Goal: Task Accomplishment & Management: Manage account settings

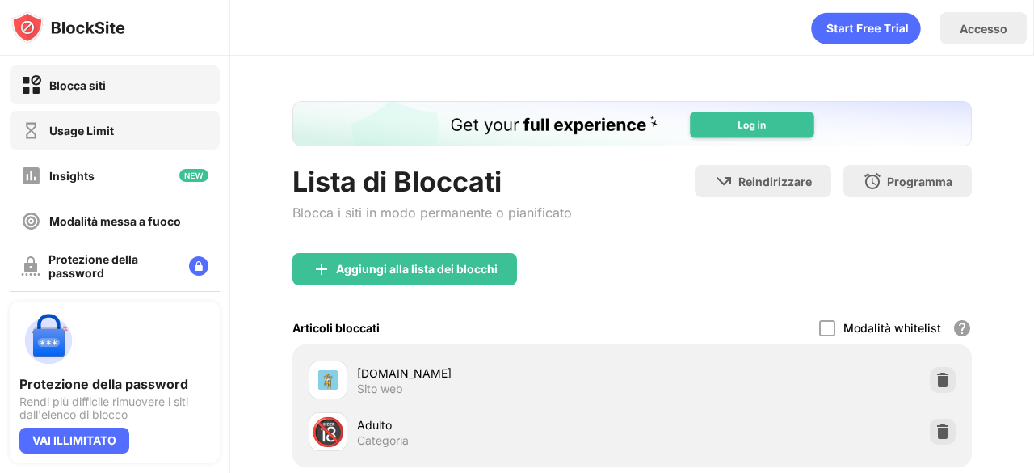
click at [124, 116] on div "Usage Limit" at bounding box center [115, 130] width 210 height 39
click at [141, 114] on div "Usage Limit" at bounding box center [115, 130] width 210 height 39
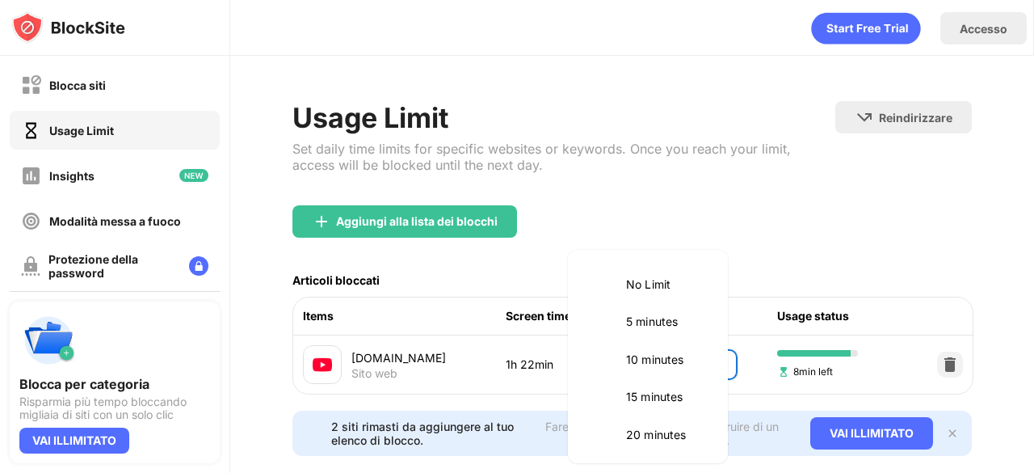
click at [666, 360] on body "Blocca siti Usage Limit Insights Modalità messa a fuoco Protezione della passwo…" at bounding box center [517, 236] width 1034 height 473
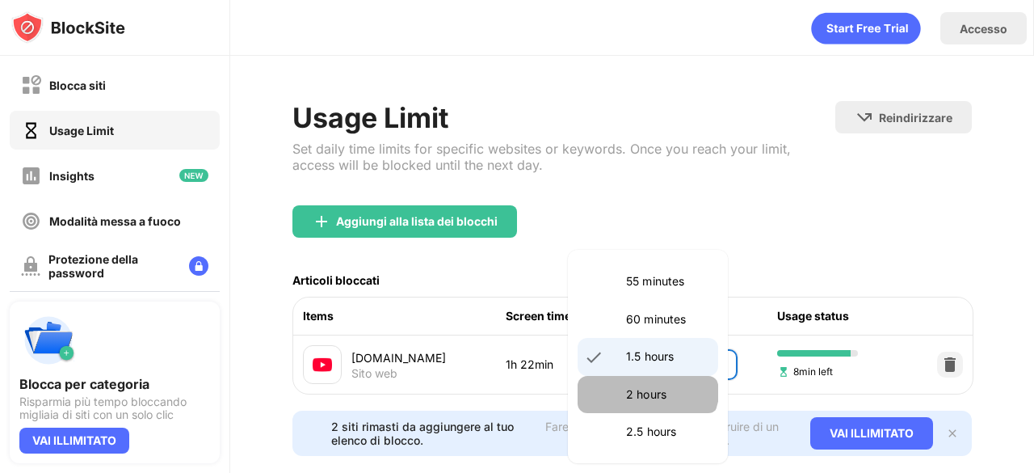
click at [646, 385] on p "2 hours" at bounding box center [667, 394] width 82 height 18
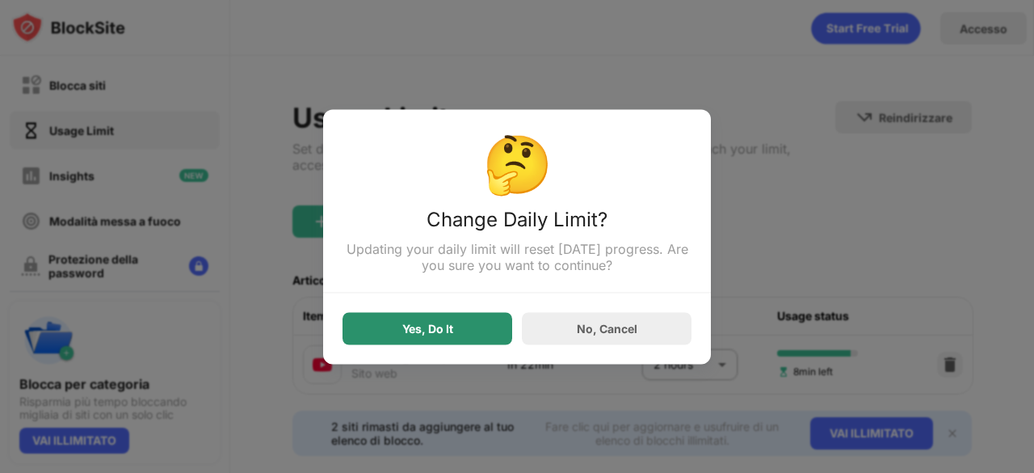
drag, startPoint x: 446, startPoint y: 322, endPoint x: 468, endPoint y: 329, distance: 22.8
click at [468, 329] on div "Yes, Do It" at bounding box center [428, 328] width 170 height 32
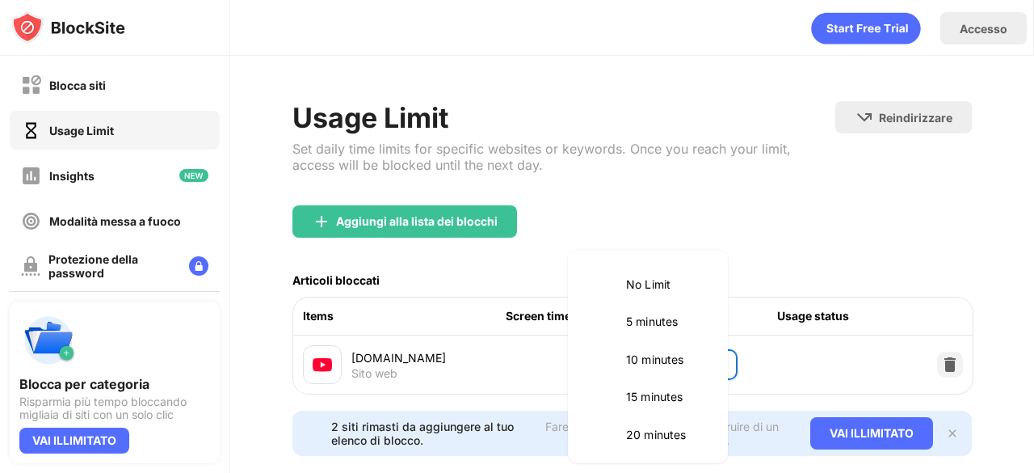
click at [642, 356] on body "Blocca siti Usage Limit Insights Modalità messa a fuoco Protezione della passwo…" at bounding box center [517, 236] width 1034 height 473
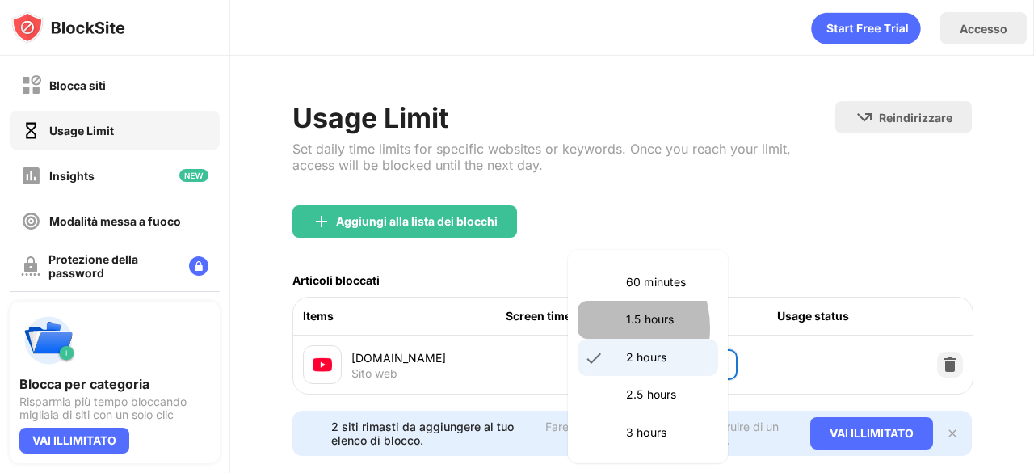
click at [605, 326] on li "1.5 hours" at bounding box center [648, 319] width 141 height 37
type input "**"
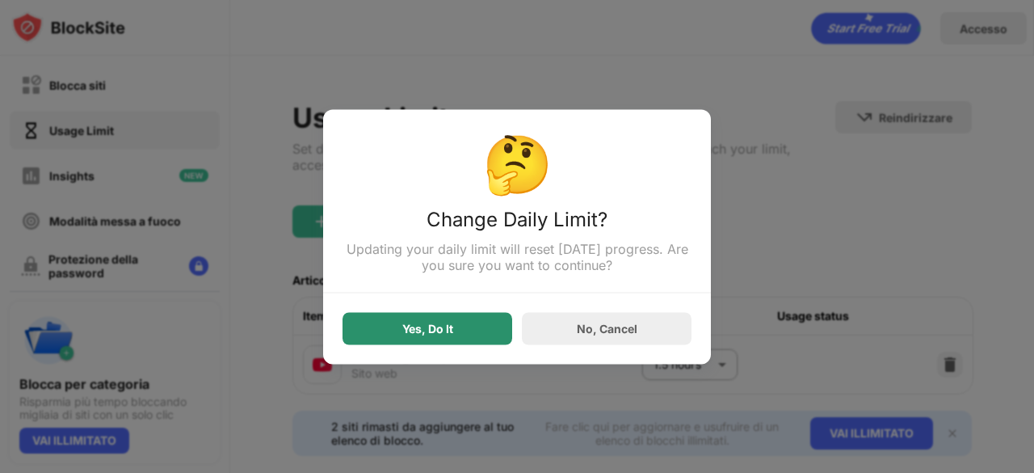
click at [386, 314] on div "Yes, Do It" at bounding box center [428, 328] width 170 height 32
